Goal: Find specific page/section: Find specific page/section

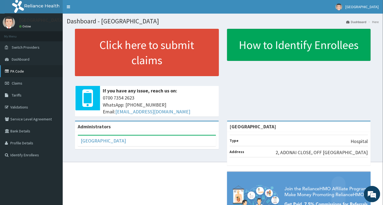
click at [14, 69] on link "PA Code" at bounding box center [31, 71] width 63 height 12
click at [14, 73] on link "PA Code" at bounding box center [31, 71] width 63 height 12
click at [14, 72] on link "PA Code" at bounding box center [31, 71] width 63 height 12
click at [14, 70] on link "PA Code" at bounding box center [31, 71] width 63 height 12
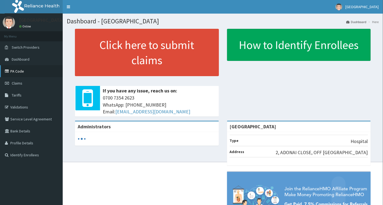
click at [14, 73] on link "PA Code" at bounding box center [31, 71] width 63 height 12
